Goal: Task Accomplishment & Management: Use online tool/utility

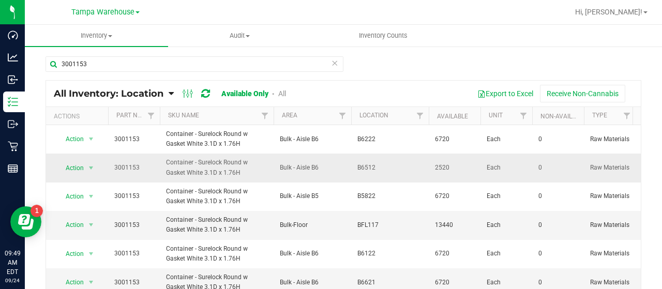
scroll to position [11, 0]
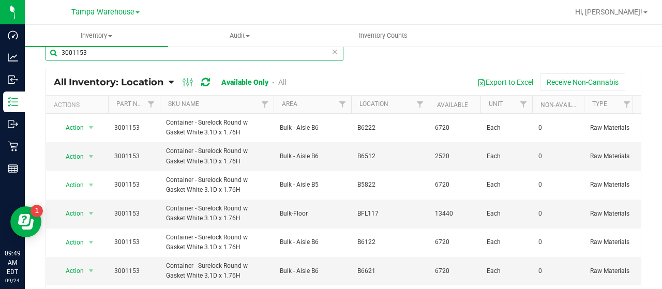
click at [92, 56] on input "3001153" at bounding box center [195, 53] width 298 height 16
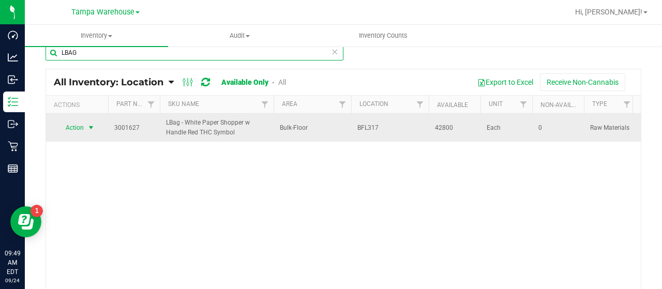
type input "LBAG"
click at [78, 127] on span "Action" at bounding box center [70, 127] width 28 height 14
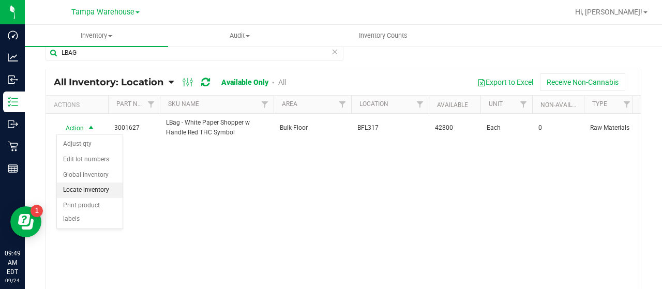
click at [76, 187] on li "Locate inventory" at bounding box center [90, 191] width 66 height 16
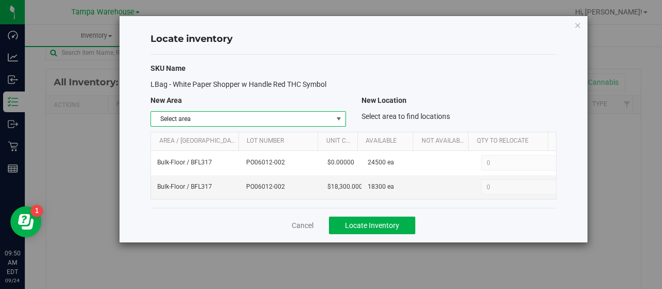
click at [339, 116] on span "select" at bounding box center [339, 119] width 8 height 8
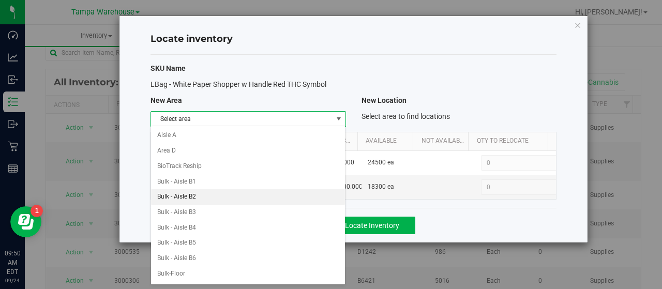
click at [207, 196] on li "Bulk - Aisle B2" at bounding box center [248, 197] width 194 height 16
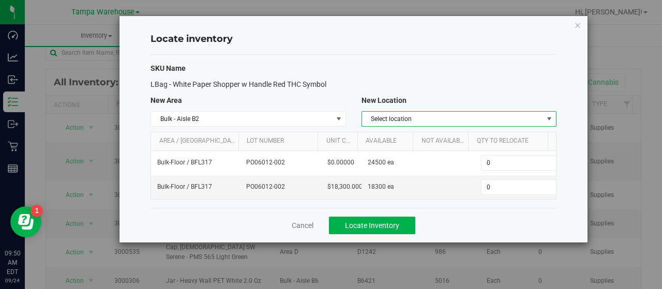
click at [549, 117] on span "select" at bounding box center [549, 119] width 8 height 8
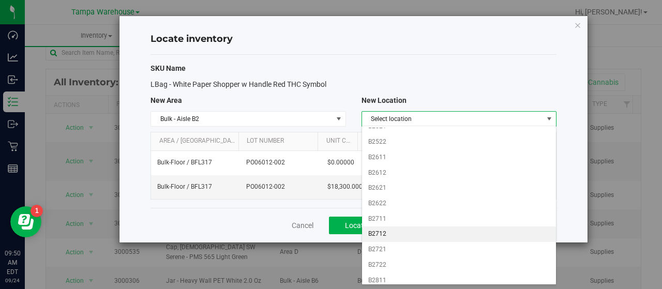
scroll to position [286, 0]
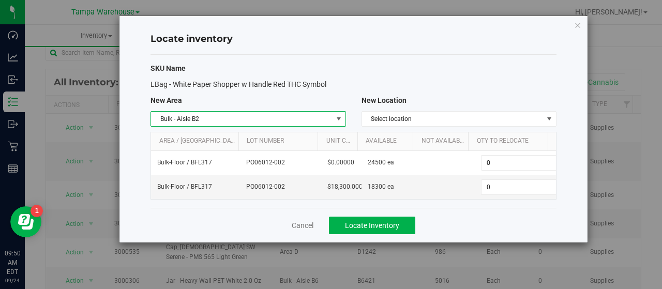
click at [336, 115] on span "select" at bounding box center [339, 119] width 8 height 8
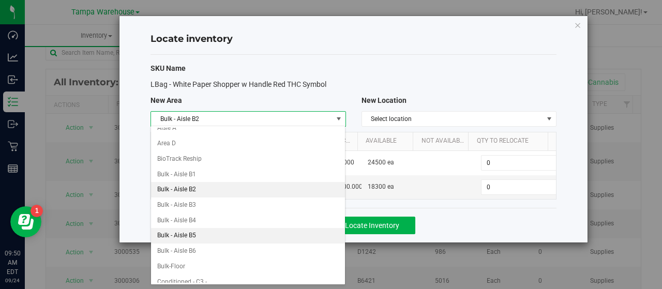
scroll to position [8, 0]
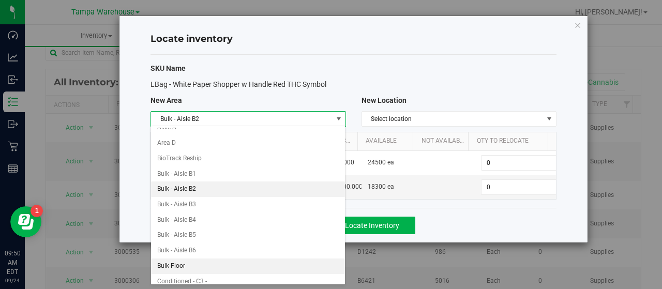
click at [182, 259] on li "Bulk-Floor" at bounding box center [248, 267] width 194 height 16
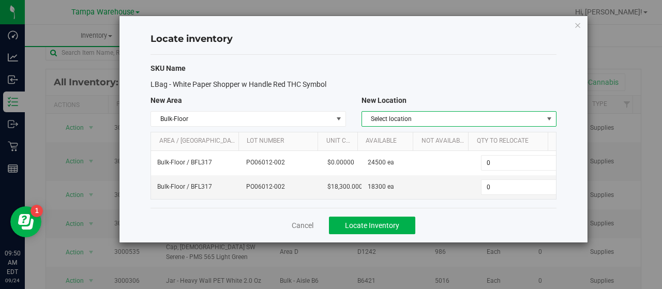
click at [547, 116] on span "select" at bounding box center [549, 119] width 8 height 8
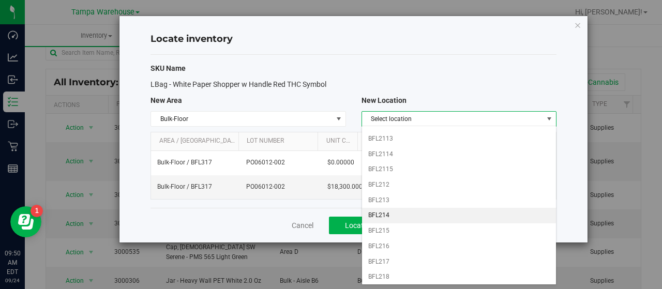
scroll to position [551, 0]
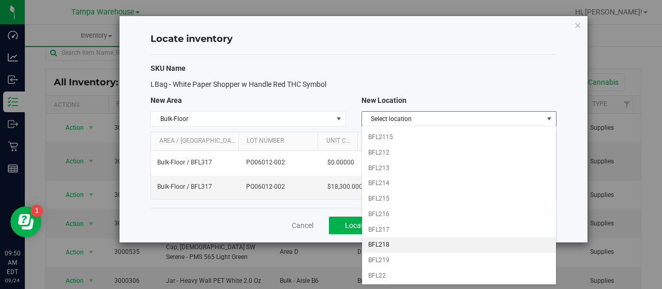
click at [386, 237] on li "BFL218" at bounding box center [459, 245] width 194 height 16
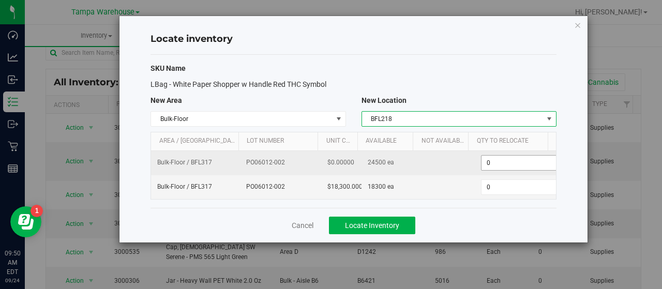
scroll to position [0, 3]
click at [498, 157] on span "0 0" at bounding box center [517, 163] width 77 height 16
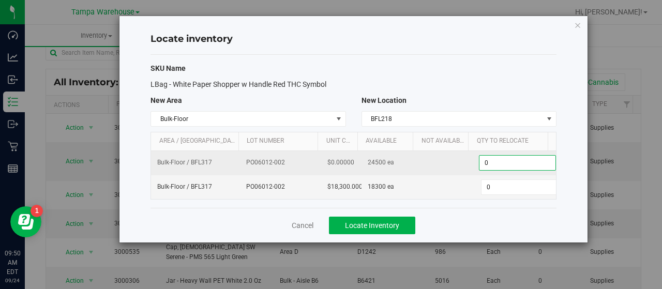
click at [498, 157] on input "0" at bounding box center [517, 163] width 76 height 14
type input "24500"
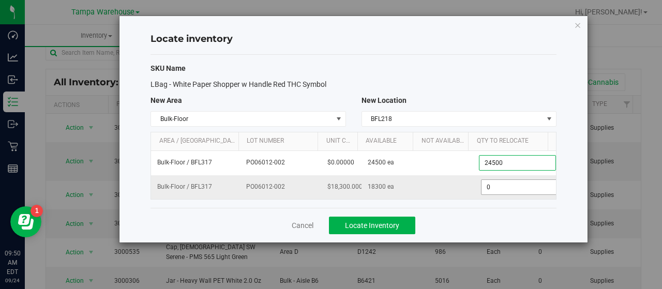
type input "24,500"
click at [497, 184] on span "0 0" at bounding box center [517, 187] width 77 height 16
type input "18300"
type input "18,300"
click at [389, 225] on span "Locate Inventory" at bounding box center [372, 225] width 54 height 8
